Goal: Information Seeking & Learning: Learn about a topic

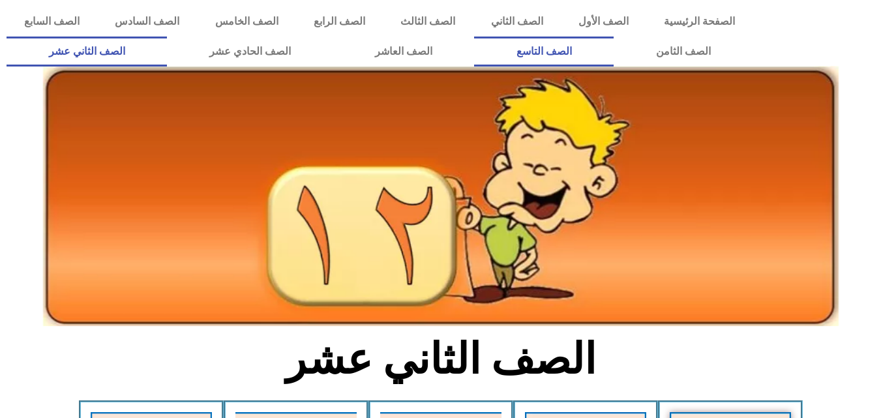
click at [474, 37] on link "الصف التاسع" at bounding box center [544, 52] width 140 height 30
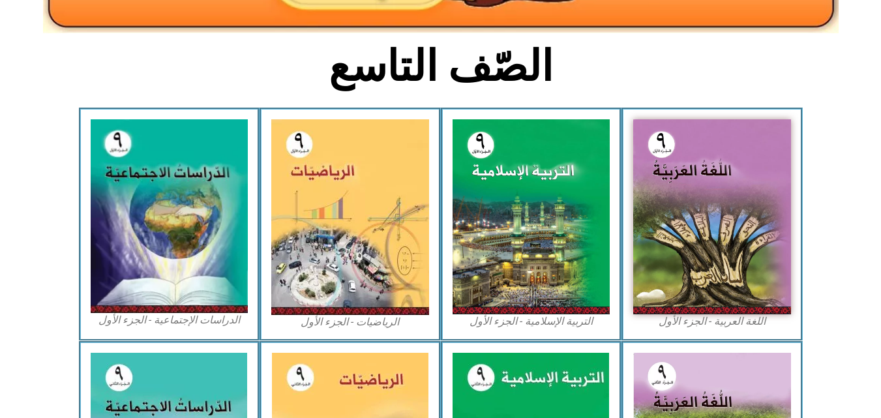
scroll to position [314, 0]
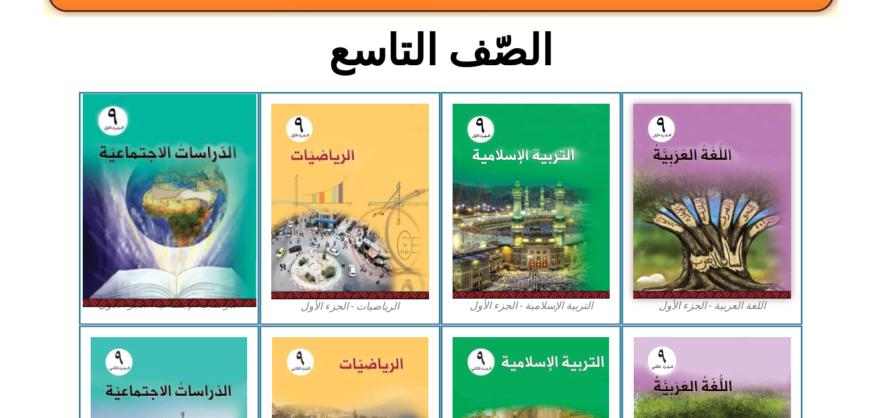
click at [163, 195] on img at bounding box center [168, 201] width 173 height 213
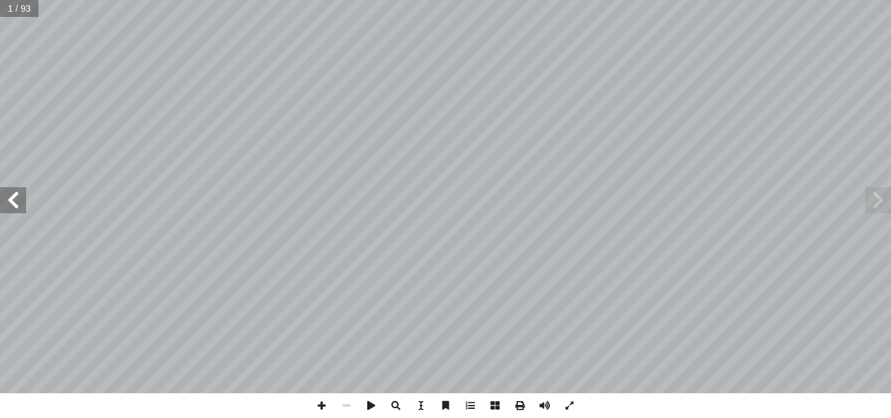
click at [4, 209] on span at bounding box center [13, 200] width 26 height 26
click at [7, 209] on span at bounding box center [13, 200] width 26 height 26
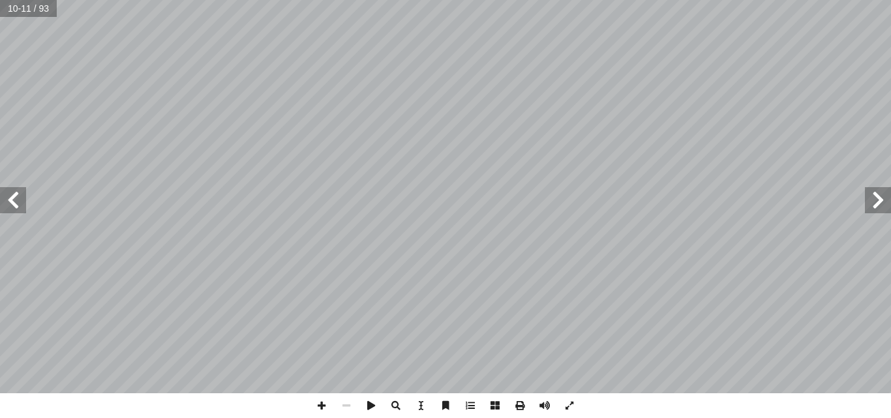
click at [890, 201] on span at bounding box center [878, 200] width 26 height 26
click at [882, 195] on span at bounding box center [878, 200] width 26 height 26
click at [23, 9] on input "text" at bounding box center [28, 8] width 56 height 17
click at [23, 9] on input "text" at bounding box center [28, 8] width 57 height 17
